Goal: Information Seeking & Learning: Check status

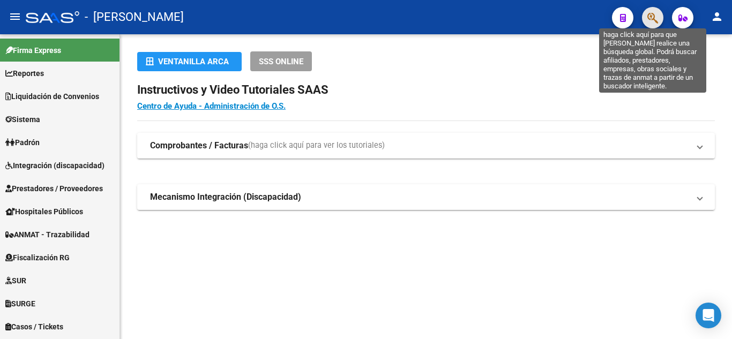
click at [657, 18] on icon "button" at bounding box center [652, 18] width 11 height 12
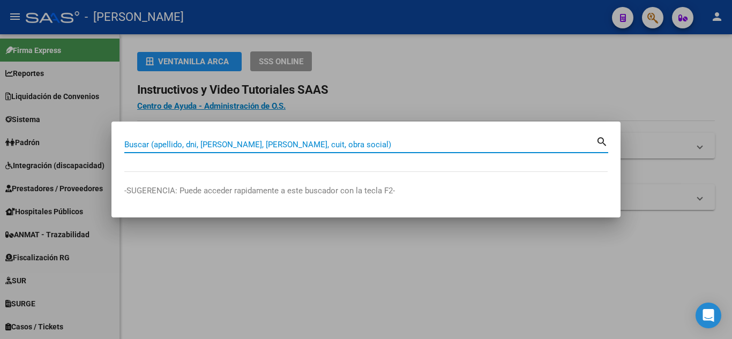
click at [210, 144] on input "Buscar (apellido, dni, [PERSON_NAME], [PERSON_NAME], cuit, obra social)" at bounding box center [360, 145] width 472 height 10
paste input "95223190"
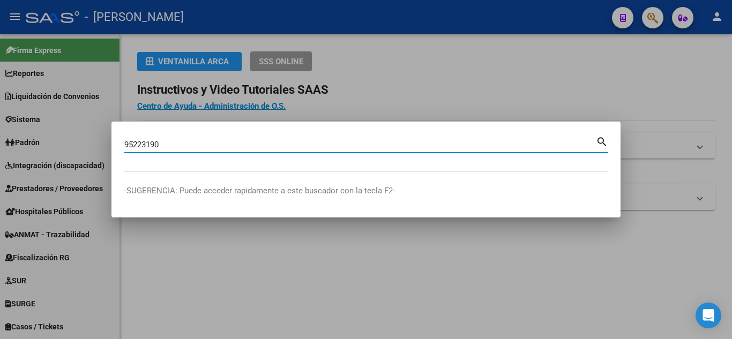
type input "95223190"
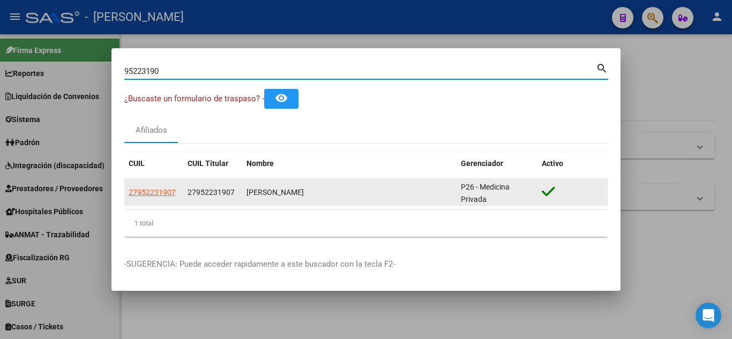
click at [154, 190] on span "27952231907" at bounding box center [152, 192] width 47 height 9
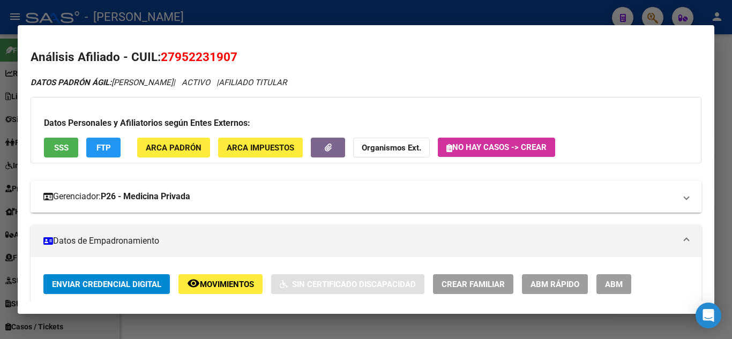
click at [266, 192] on mat-panel-title "Gerenciador: P26 - Medicina Privada" at bounding box center [359, 196] width 632 height 13
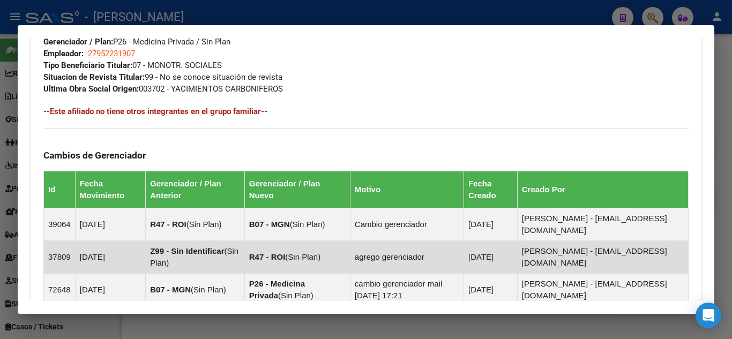
scroll to position [804, 0]
